Goal: Task Accomplishment & Management: Complete application form

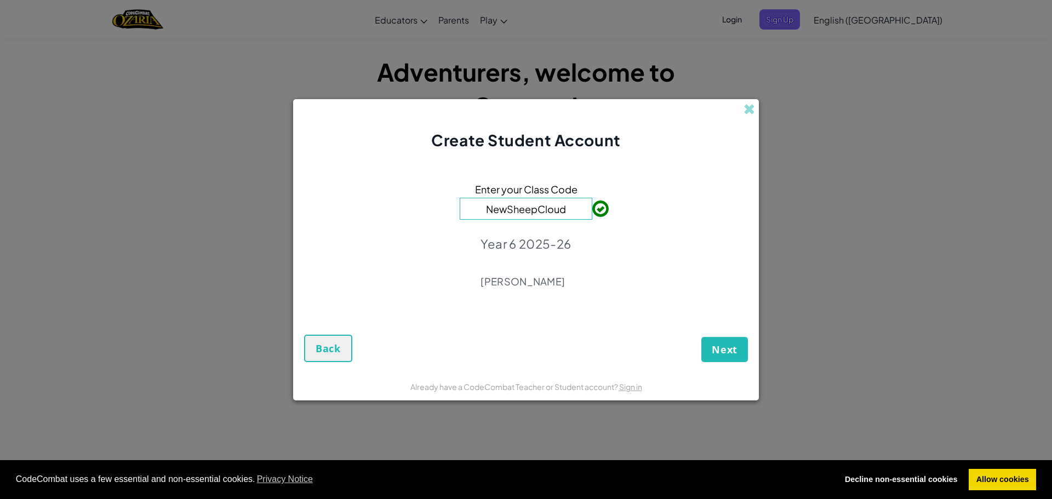
drag, startPoint x: 720, startPoint y: 335, endPoint x: 720, endPoint y: 347, distance: 12.1
click at [720, 337] on div "Next Back" at bounding box center [526, 338] width 444 height 47
click at [720, 347] on span "Next" at bounding box center [725, 349] width 26 height 13
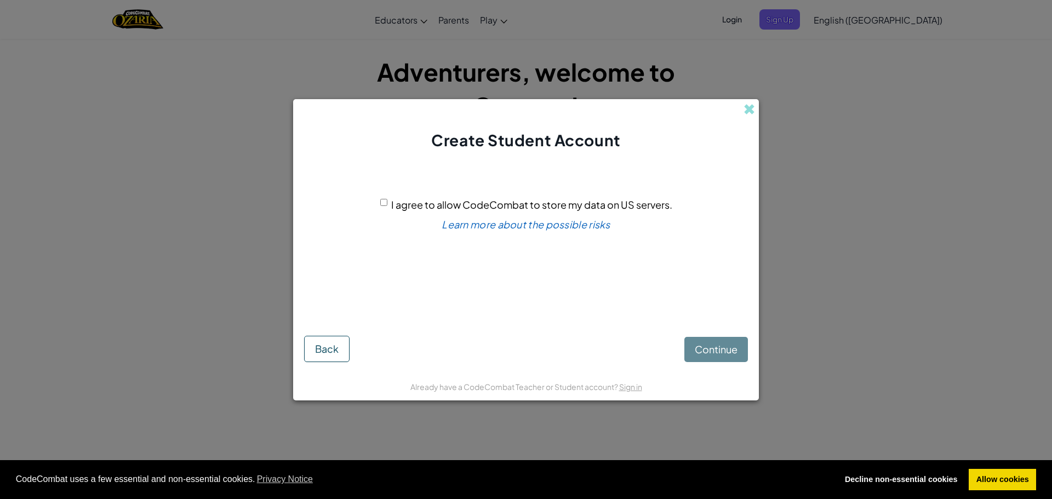
click at [383, 204] on input "I agree to allow CodeCombat to store my data on US servers." at bounding box center [383, 202] width 7 height 7
checkbox input "true"
click at [725, 343] on button "Continue" at bounding box center [717, 349] width 64 height 25
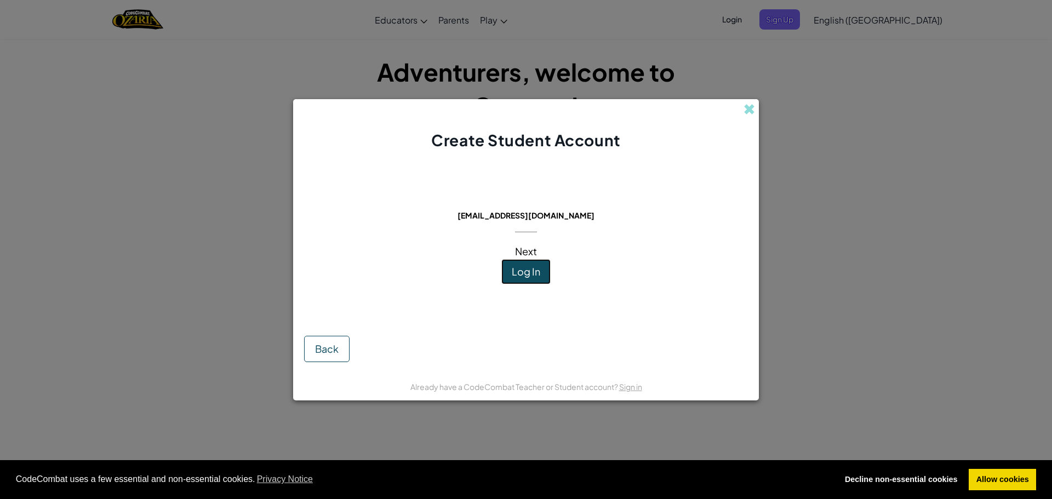
click at [521, 269] on span "Log In" at bounding box center [526, 271] width 29 height 13
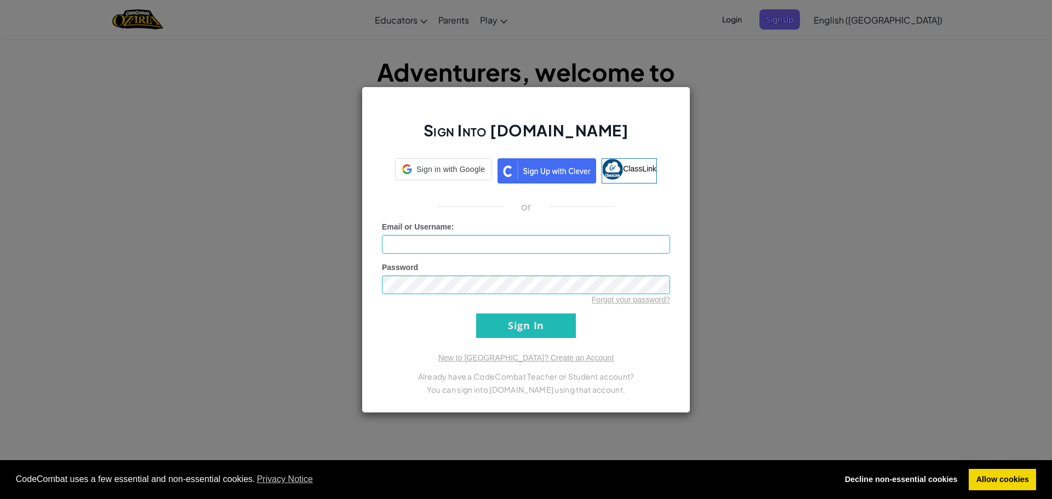
type input "wretov1"
